Goal: Task Accomplishment & Management: Complete application form

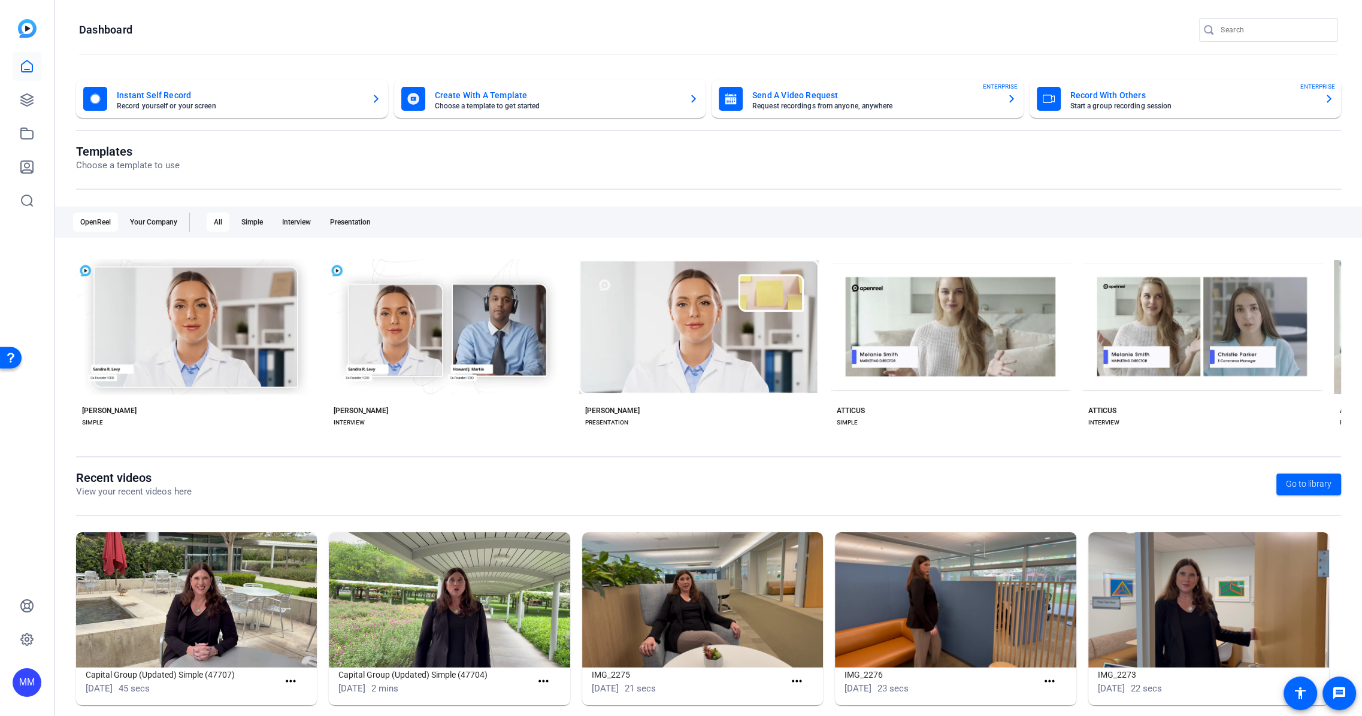
click at [796, 92] on mat-card-title "Send A Video Request" at bounding box center [874, 95] width 245 height 14
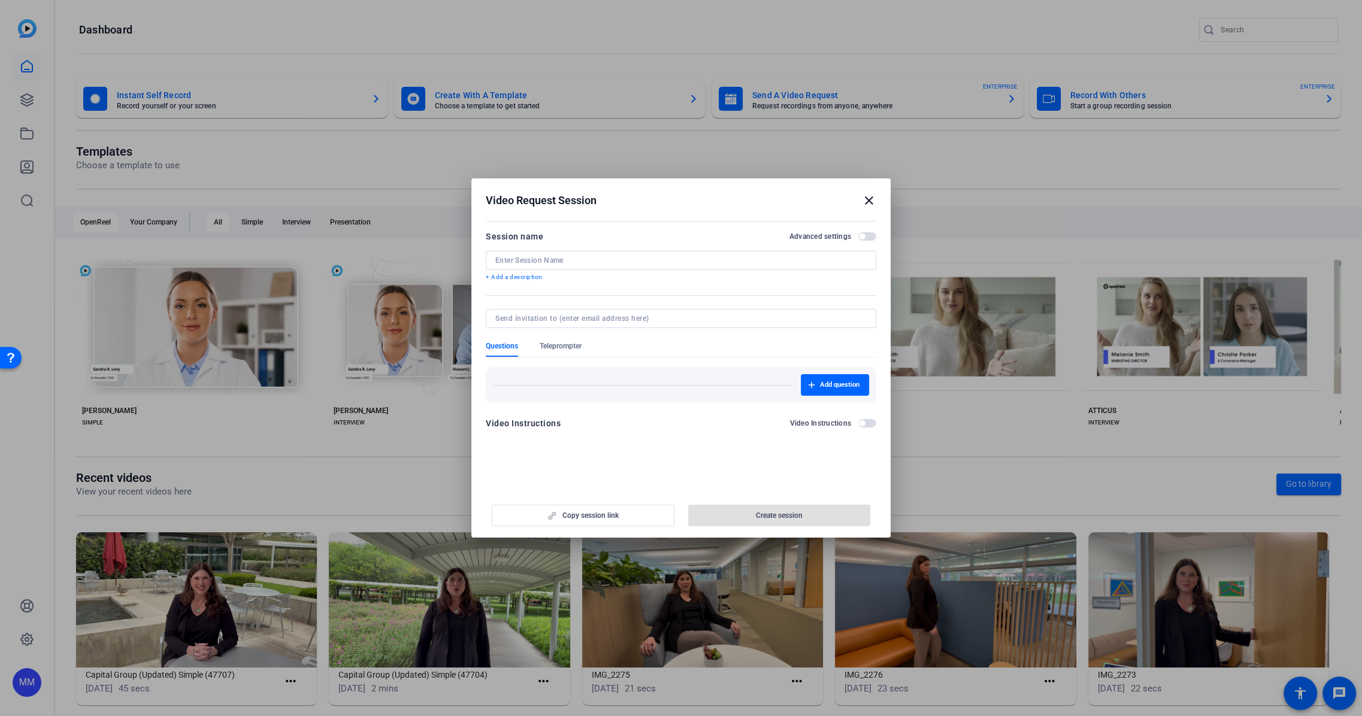
click at [633, 258] on input at bounding box center [680, 261] width 371 height 10
type input "CLNM"
click at [609, 516] on div "Copy session link Create session" at bounding box center [681, 511] width 391 height 31
click at [528, 317] on input at bounding box center [678, 319] width 367 height 10
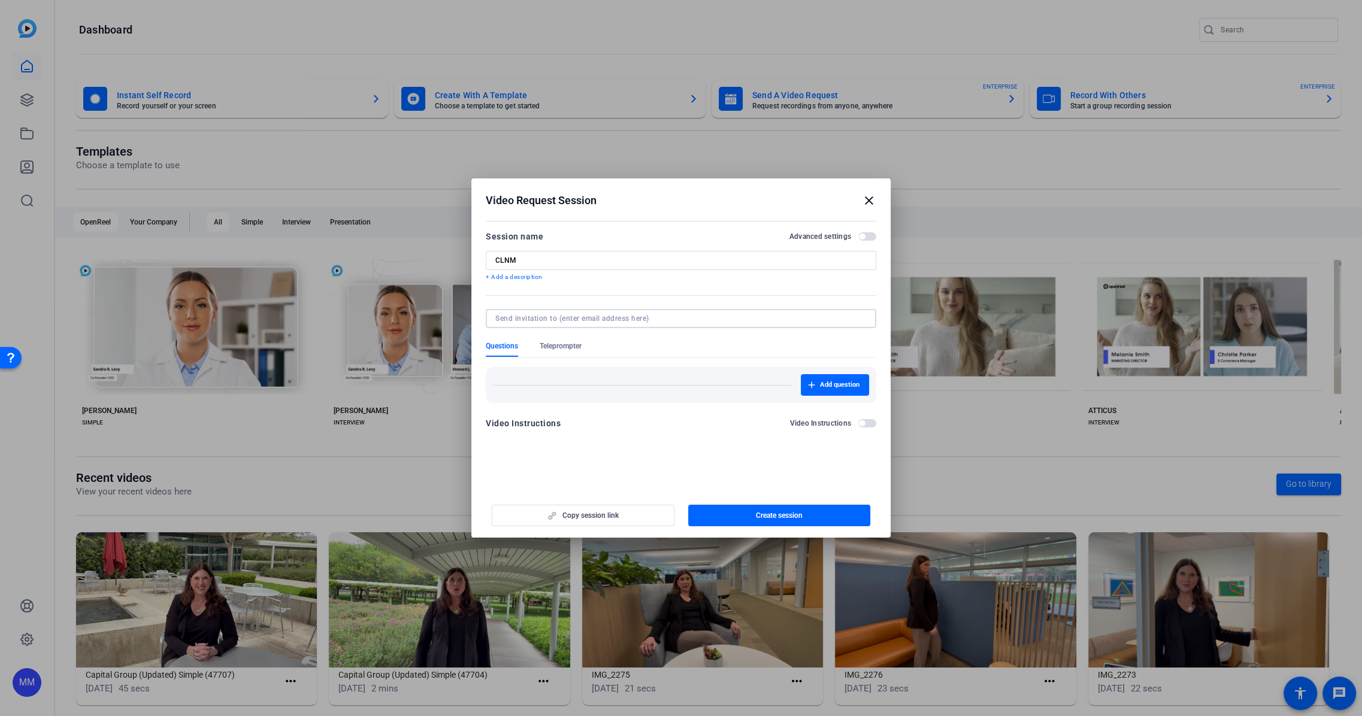
click at [545, 320] on input at bounding box center [678, 319] width 367 height 10
click at [585, 475] on openreel-new-create-edit-ugc-session "Video Request Session close Session name Advanced settings CLNM + Add a descrip…" at bounding box center [680, 358] width 419 height 359
drag, startPoint x: 540, startPoint y: 439, endPoint x: 548, endPoint y: 442, distance: 8.6
click at [540, 439] on mat-dialog-content "Session name Advanced settings CLNM + Add a description Questions Teleprompter …" at bounding box center [680, 334] width 419 height 234
click at [729, 510] on span "button" at bounding box center [779, 515] width 183 height 29
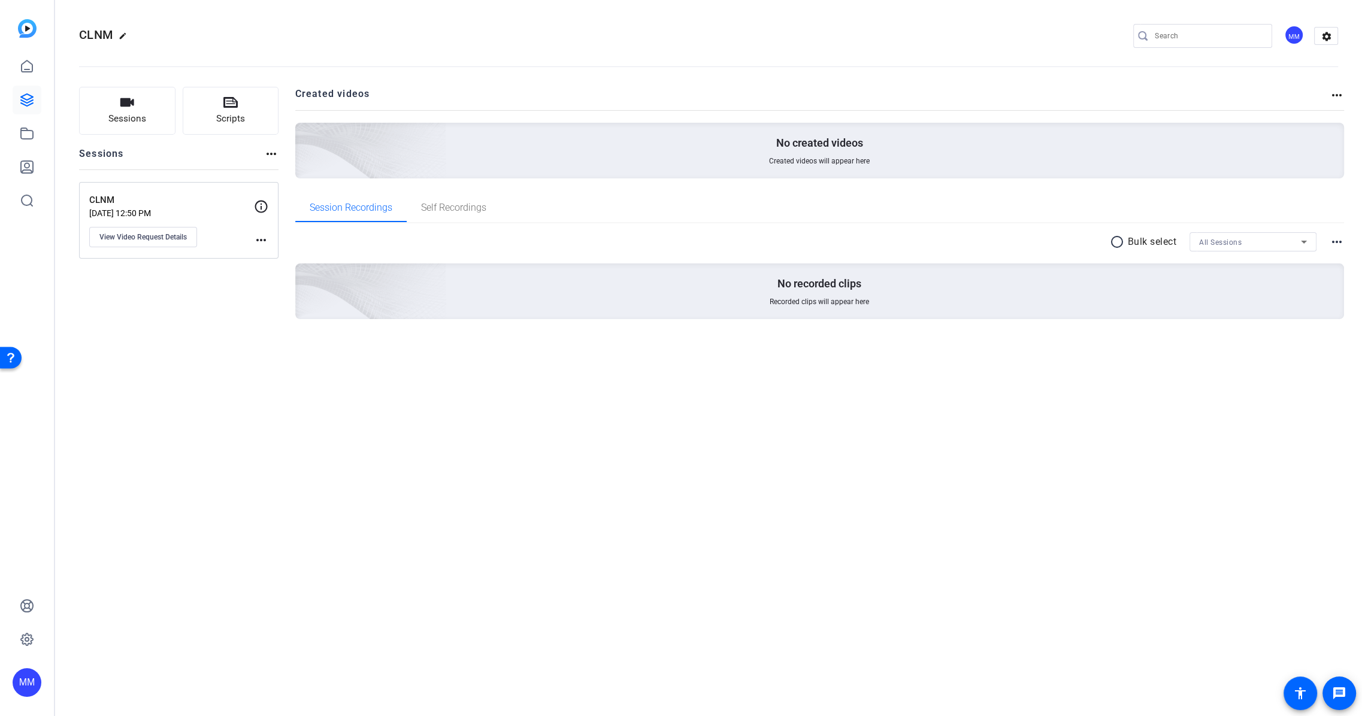
click at [262, 235] on mat-icon "more_horiz" at bounding box center [261, 240] width 14 height 14
click at [192, 227] on div at bounding box center [681, 358] width 1362 height 716
click at [183, 234] on span "View Video Request Details" at bounding box center [142, 237] width 87 height 10
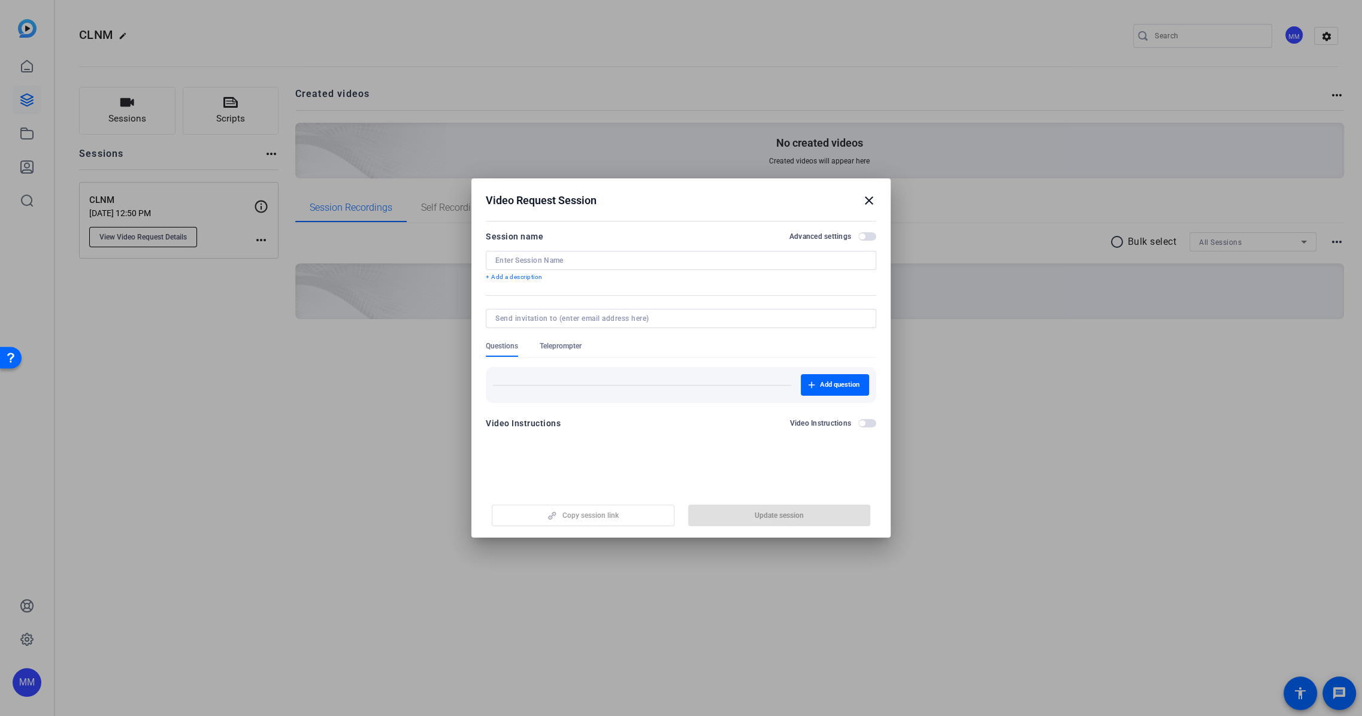
type input "CLNM"
click at [628, 518] on span "button" at bounding box center [583, 515] width 182 height 29
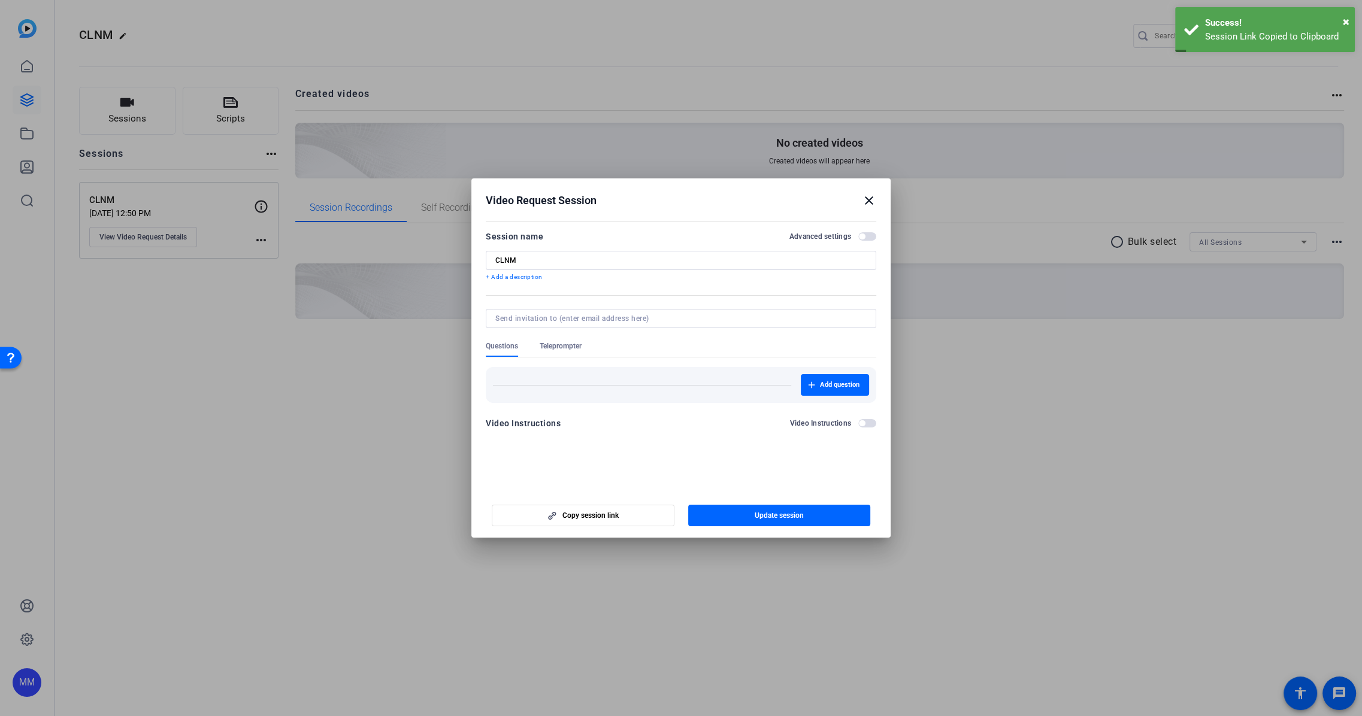
click at [1140, 433] on div at bounding box center [681, 358] width 1362 height 716
click at [396, 368] on div at bounding box center [681, 358] width 1362 height 716
click at [870, 199] on mat-icon "close" at bounding box center [869, 200] width 14 height 14
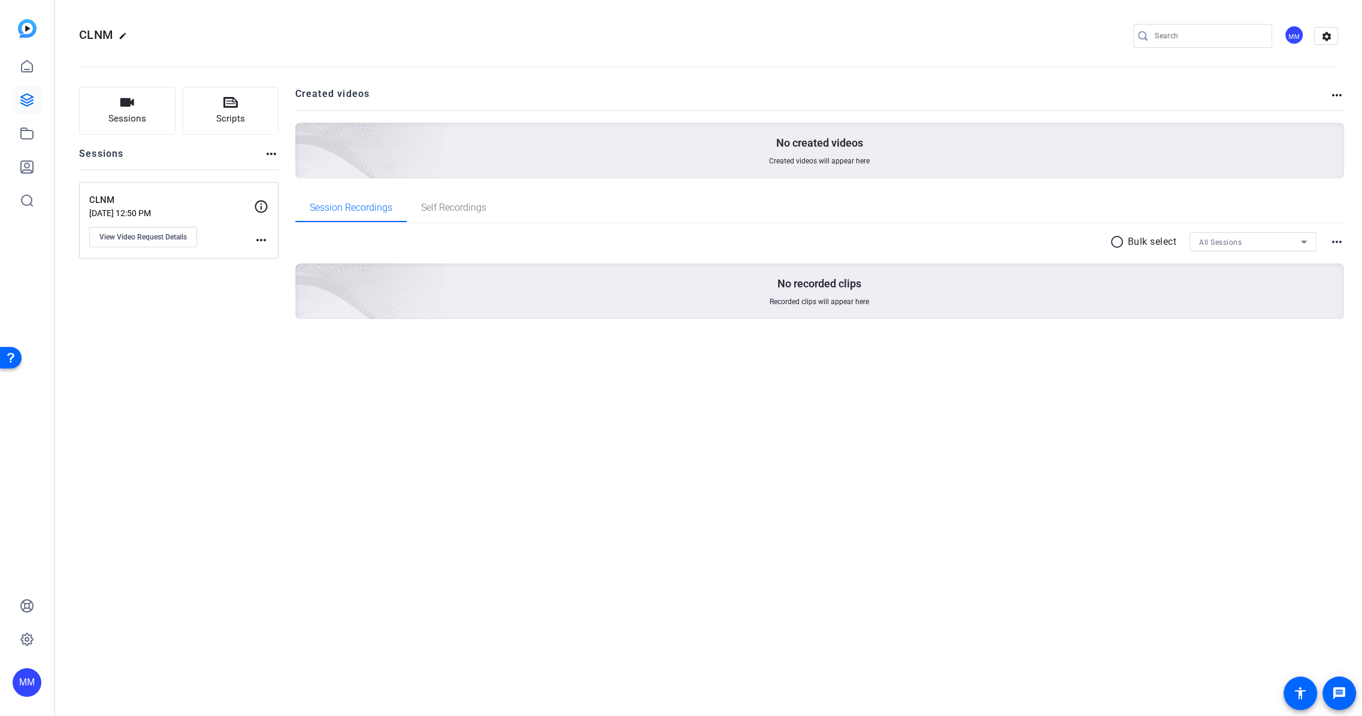
click at [1337, 93] on mat-icon "more_horiz" at bounding box center [1337, 95] width 14 height 14
click at [1271, 78] on div at bounding box center [681, 358] width 1362 height 716
click at [1328, 32] on mat-icon "settings" at bounding box center [1327, 37] width 24 height 18
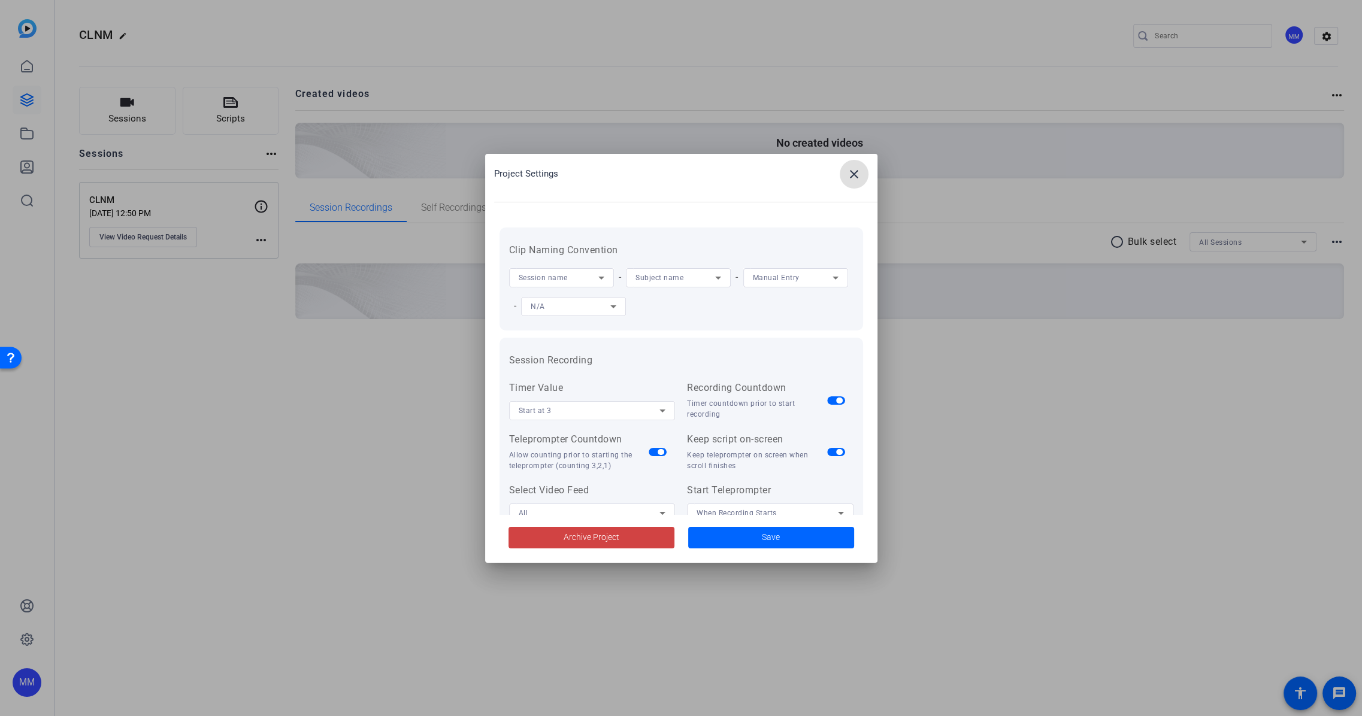
click at [398, 325] on div at bounding box center [681, 358] width 1362 height 716
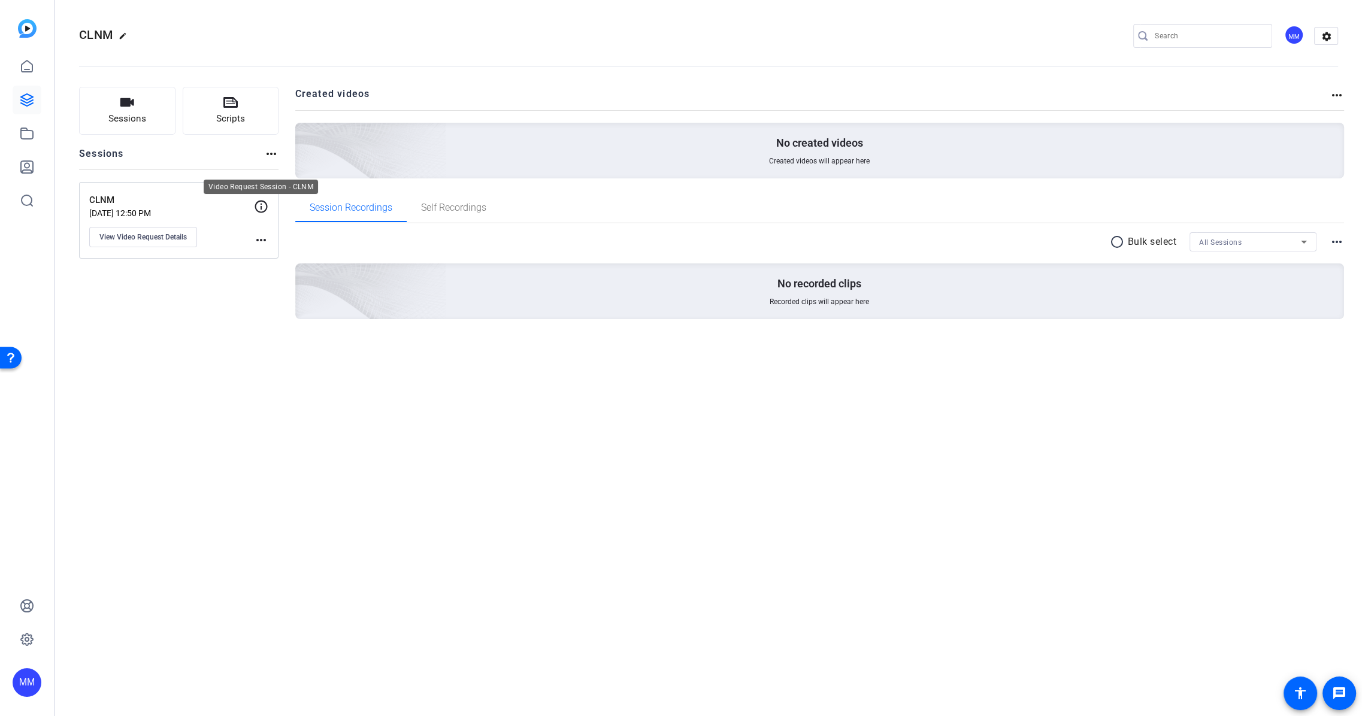
click at [258, 203] on icon at bounding box center [261, 206] width 14 height 14
click at [268, 153] on mat-icon "more_horiz" at bounding box center [271, 154] width 14 height 14
click at [268, 153] on div at bounding box center [681, 358] width 1362 height 716
click at [265, 234] on mat-icon "more_horiz" at bounding box center [261, 240] width 14 height 14
click at [265, 234] on div at bounding box center [681, 358] width 1362 height 716
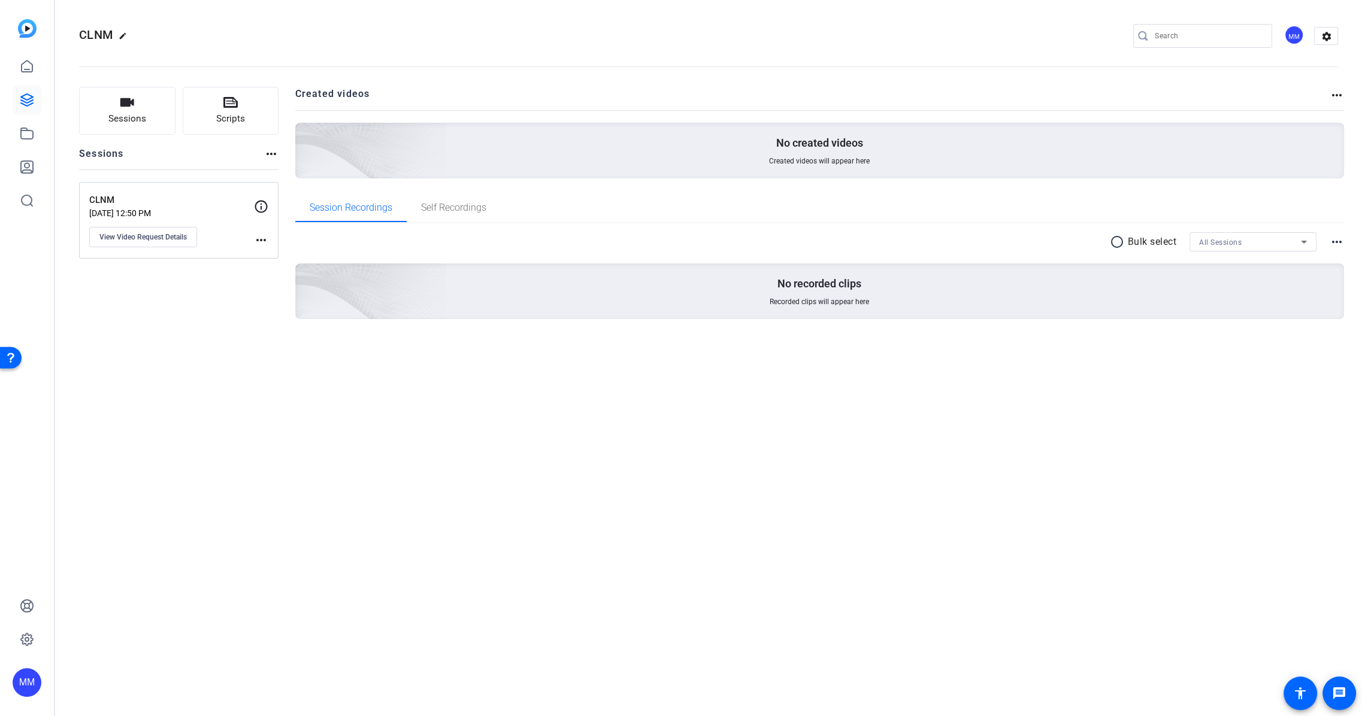
click at [116, 34] on h2 "CLNM edit" at bounding box center [106, 35] width 54 height 21
click at [125, 32] on mat-icon "edit" at bounding box center [126, 39] width 14 height 14
click at [120, 64] on openreel-divider-bar at bounding box center [708, 63] width 1259 height 37
click at [29, 93] on icon at bounding box center [27, 100] width 14 height 14
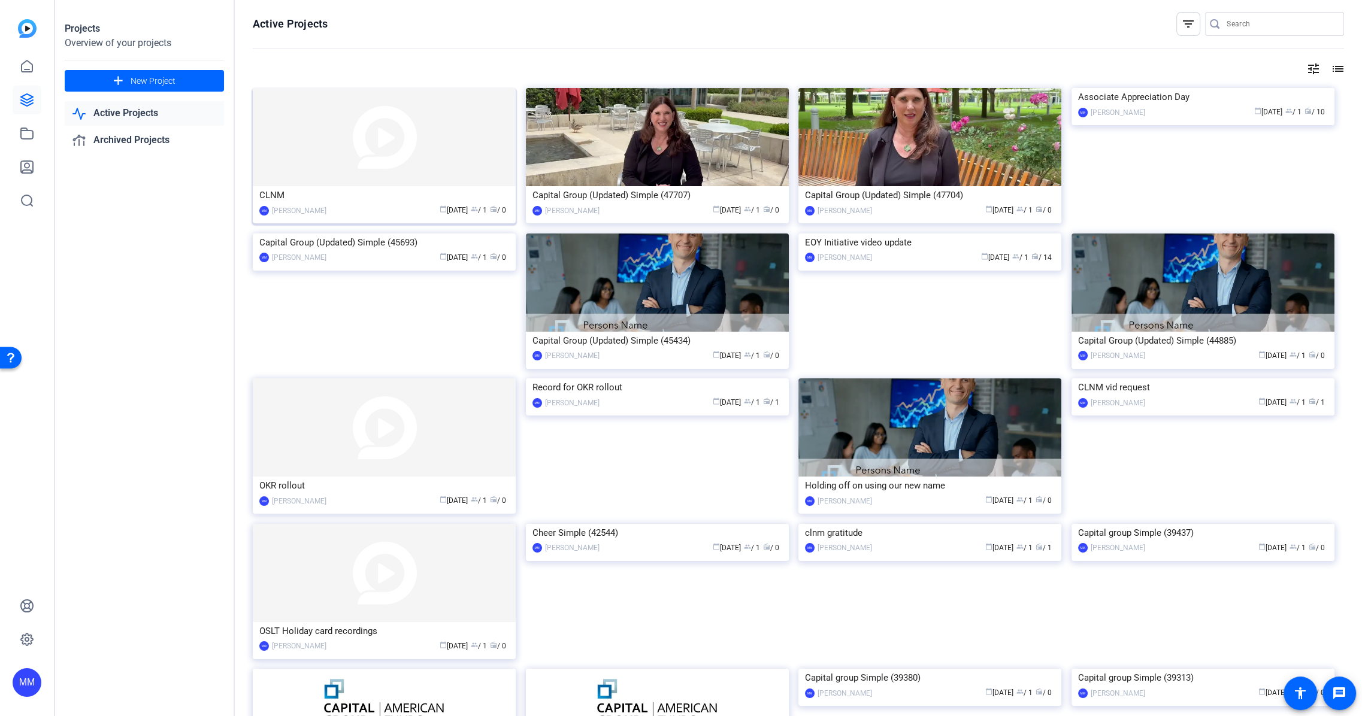
click at [326, 205] on div "[PERSON_NAME]" at bounding box center [299, 211] width 55 height 12
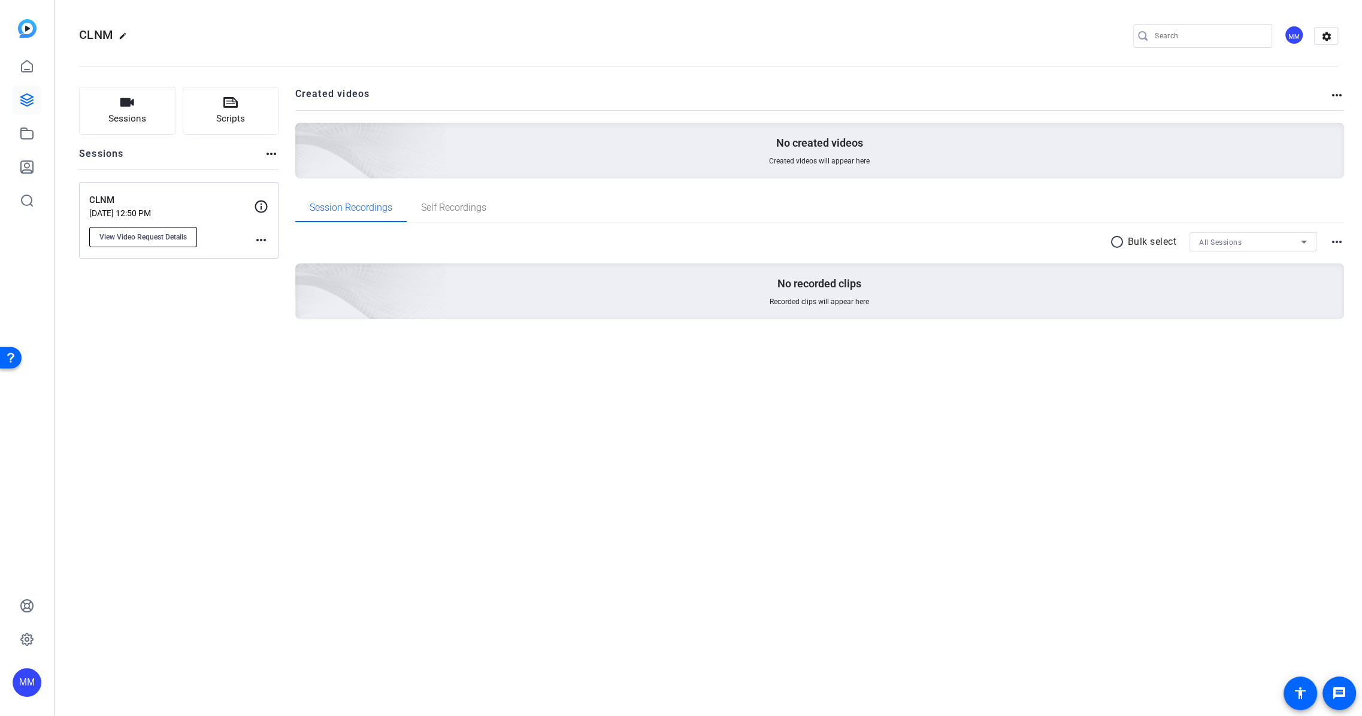
click at [158, 234] on span "View Video Request Details" at bounding box center [142, 237] width 87 height 10
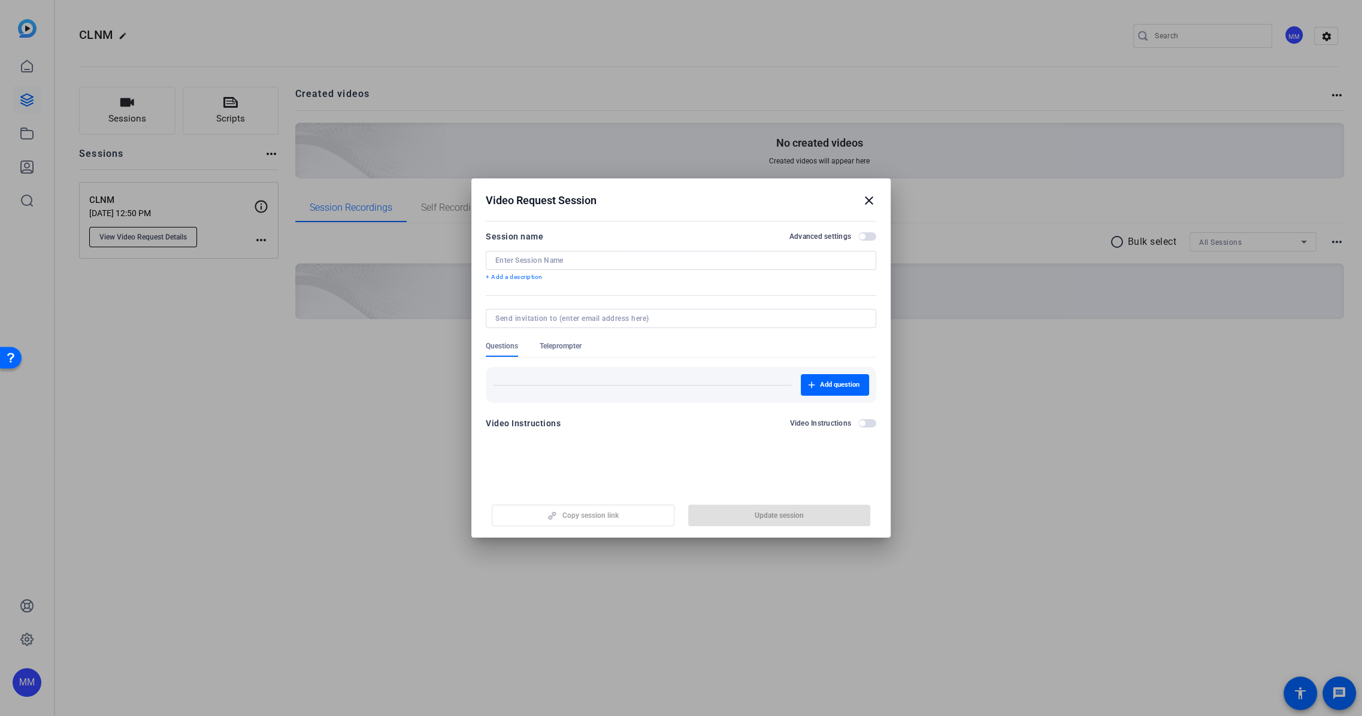
type input "CLNM"
click at [869, 199] on mat-icon "close" at bounding box center [869, 200] width 14 height 14
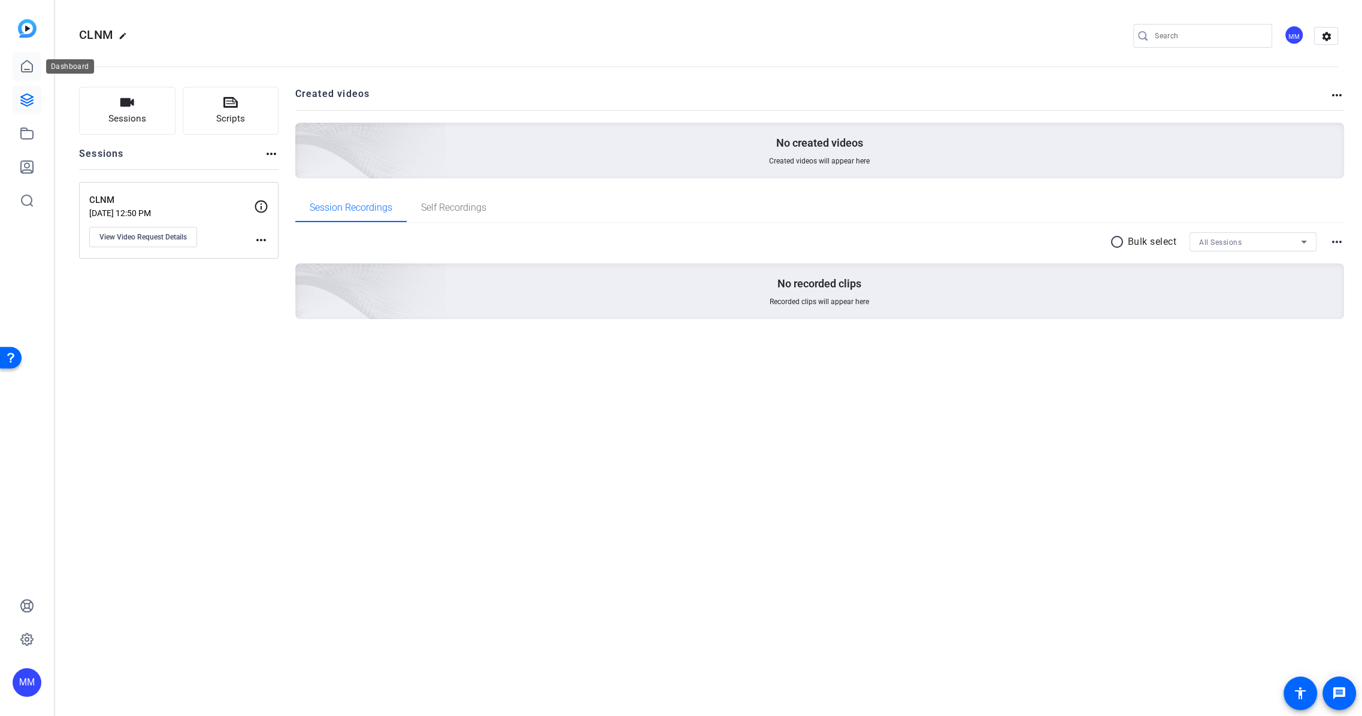
click at [29, 68] on icon at bounding box center [27, 66] width 14 height 14
